Goal: Transaction & Acquisition: Subscribe to service/newsletter

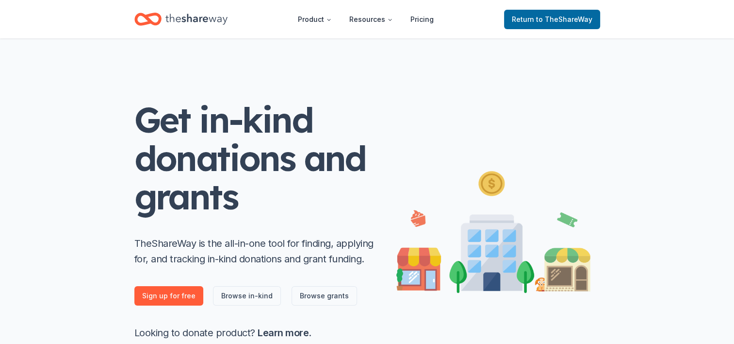
click at [538, 22] on span "Return to TheShareWay" at bounding box center [552, 20] width 81 height 12
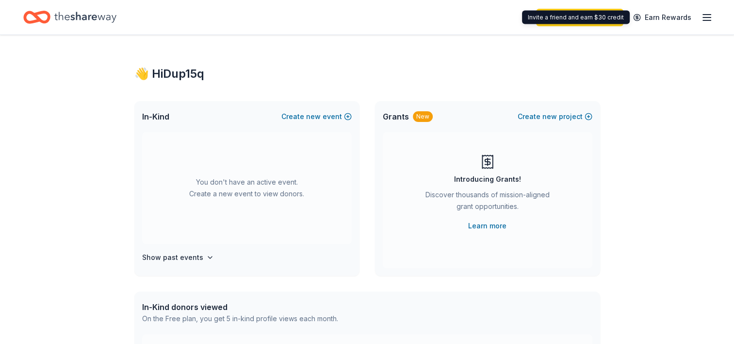
click at [608, 16] on div "Invite a friend and earn $30 credit Invite a friend and earn $30 credit" at bounding box center [576, 18] width 108 height 14
click at [578, 23] on link "Upgrade your plan" at bounding box center [579, 17] width 87 height 17
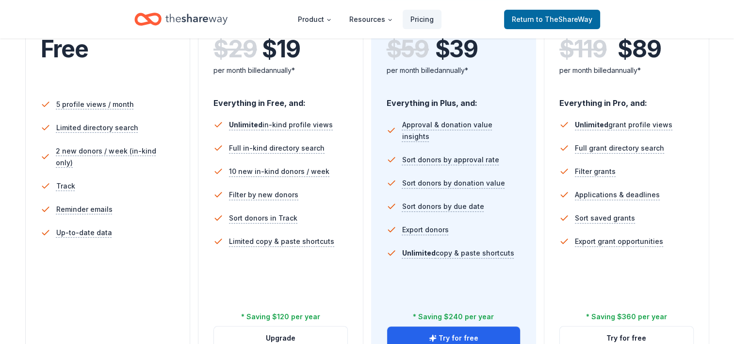
scroll to position [294, 0]
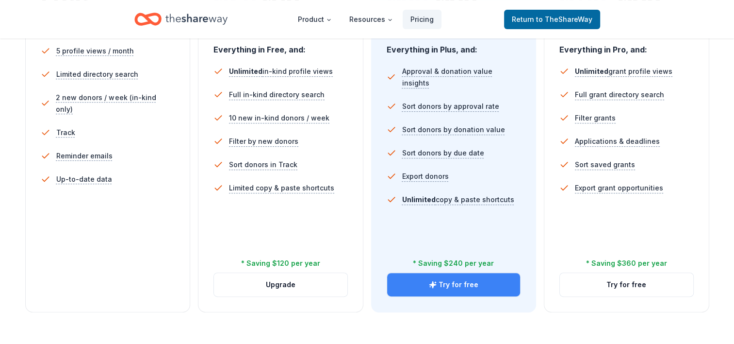
click at [454, 282] on button "Try for free" at bounding box center [453, 284] width 133 height 23
click at [457, 290] on button "Try for free" at bounding box center [453, 284] width 133 height 23
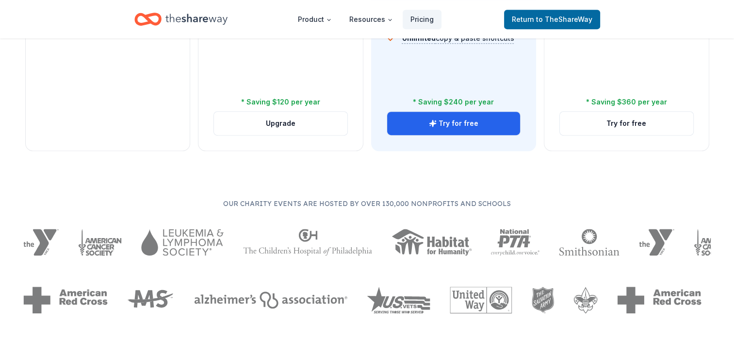
scroll to position [441, 0]
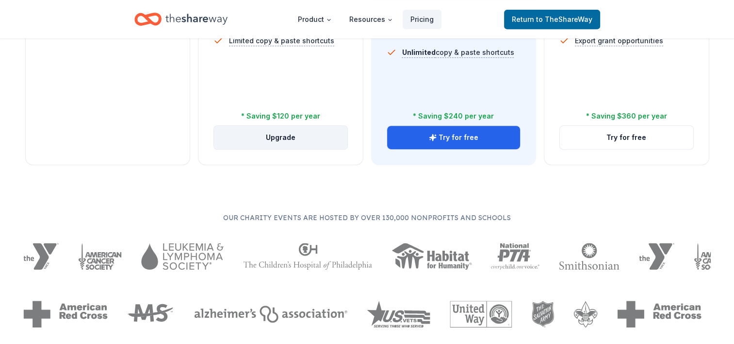
click at [285, 137] on button "Upgrade" at bounding box center [280, 137] width 133 height 23
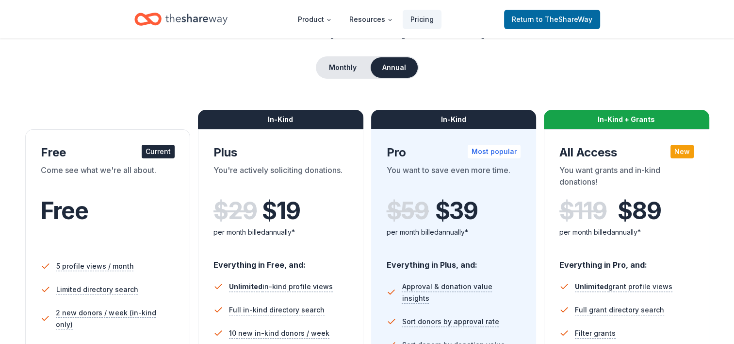
scroll to position [76, 0]
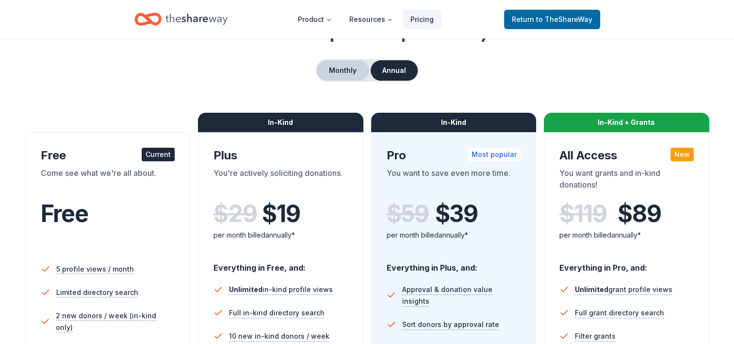
click at [346, 76] on button "Monthly" at bounding box center [343, 70] width 52 height 20
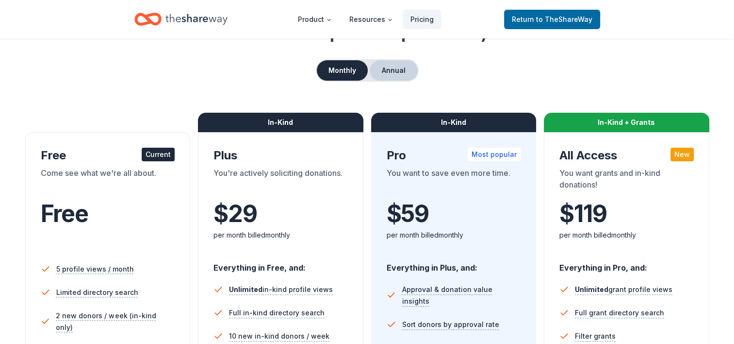
click at [386, 71] on button "Annual" at bounding box center [394, 70] width 48 height 20
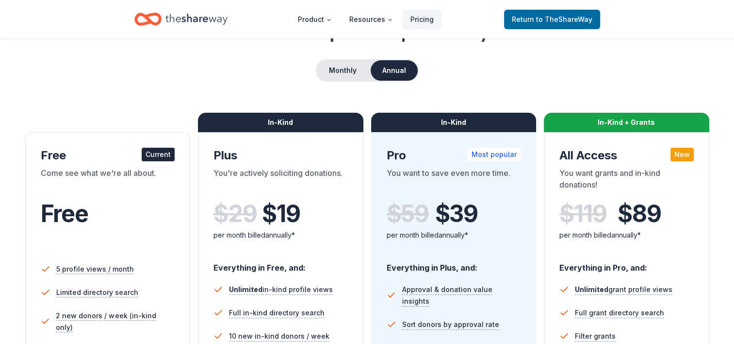
click at [392, 71] on button "Annual" at bounding box center [394, 70] width 47 height 20
click at [351, 72] on button "Monthly" at bounding box center [343, 70] width 52 height 20
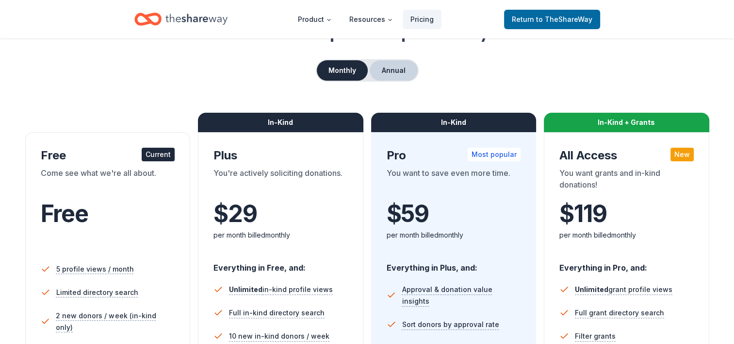
click at [375, 70] on button "Annual" at bounding box center [394, 70] width 48 height 20
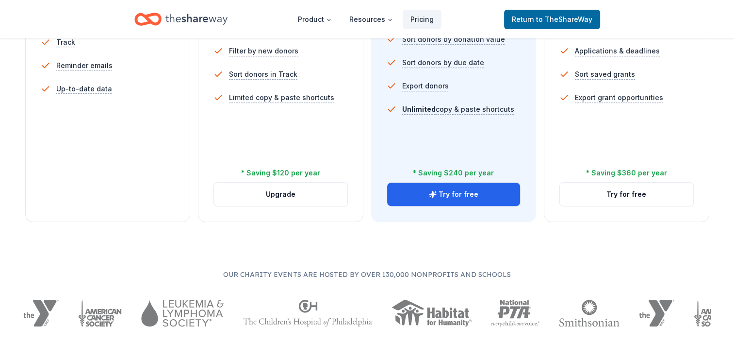
scroll to position [413, 0]
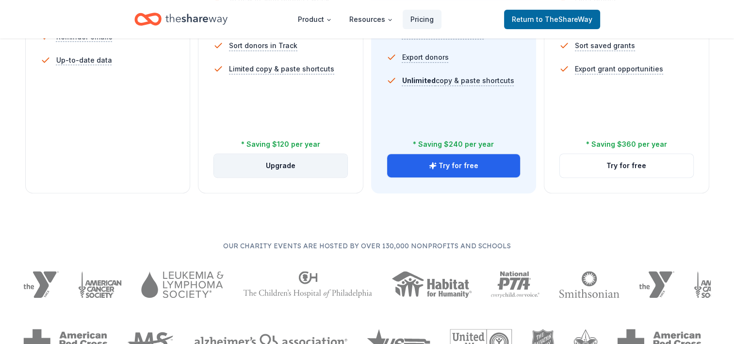
click at [331, 162] on button "Upgrade" at bounding box center [280, 165] width 133 height 23
